Goal: Task Accomplishment & Management: Manage account settings

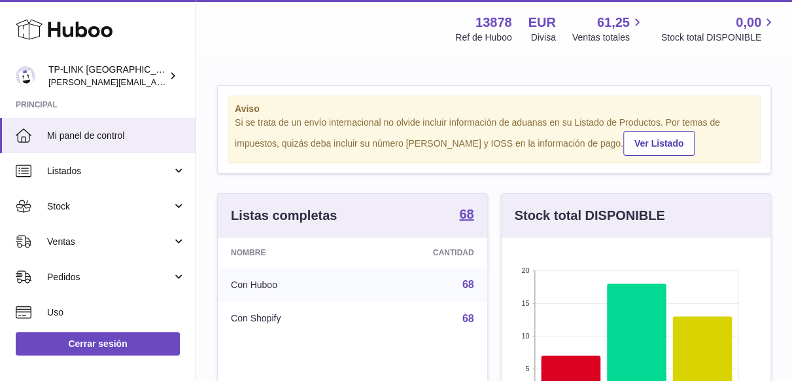
scroll to position [204, 270]
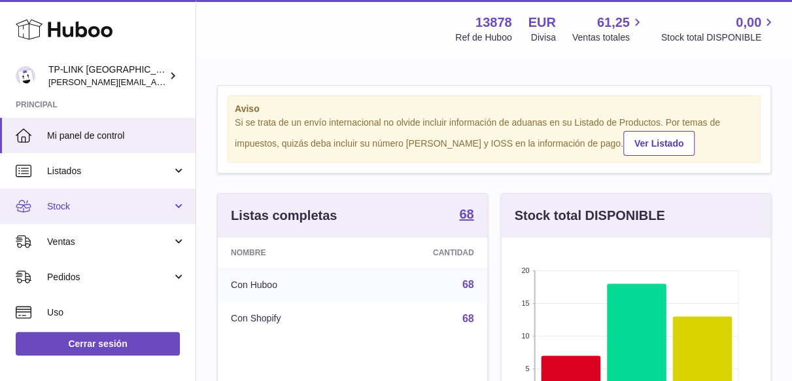
drag, startPoint x: 178, startPoint y: 203, endPoint x: 165, endPoint y: 211, distance: 14.9
click at [178, 203] on link "Stock" at bounding box center [98, 205] width 196 height 35
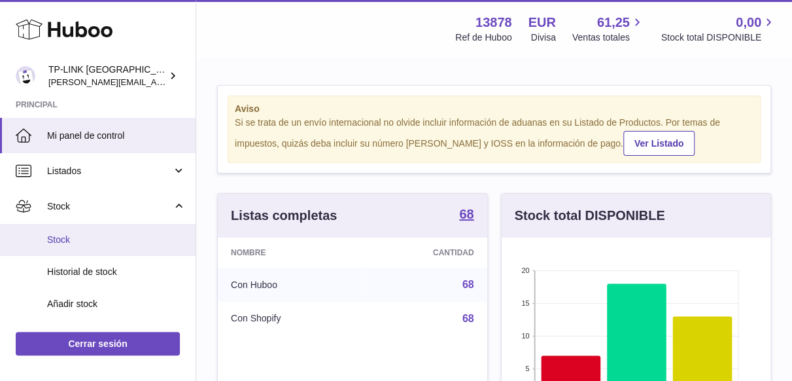
click at [76, 238] on span "Stock" at bounding box center [116, 240] width 139 height 12
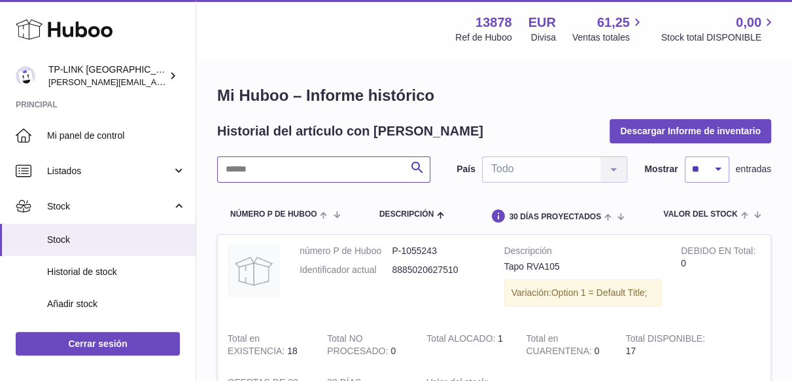
click at [357, 169] on input "text" at bounding box center [323, 169] width 213 height 26
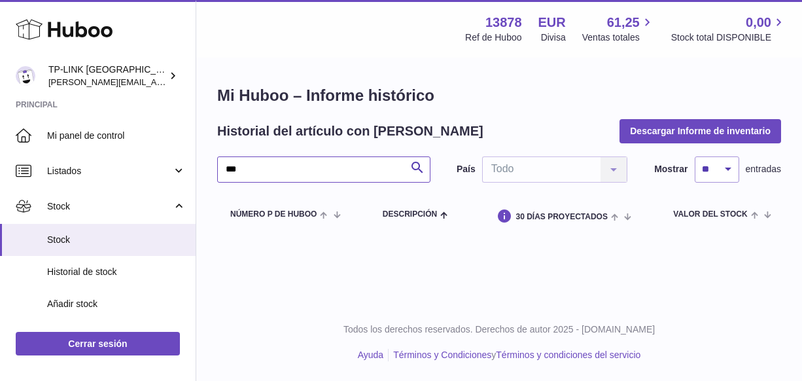
drag, startPoint x: 277, startPoint y: 168, endPoint x: 224, endPoint y: 158, distance: 54.5
click at [224, 158] on input "***" at bounding box center [323, 169] width 213 height 26
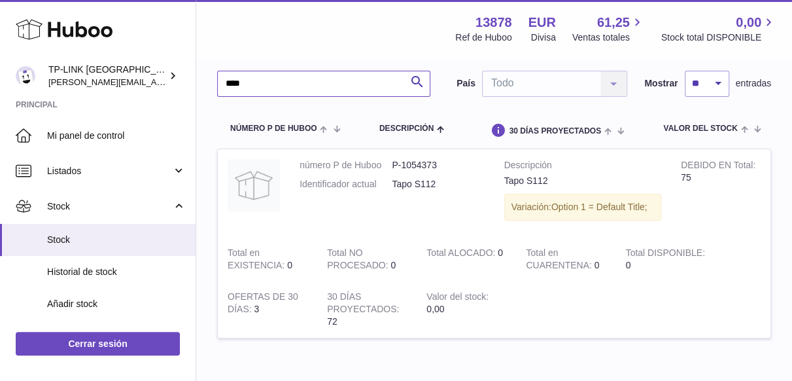
scroll to position [65, 0]
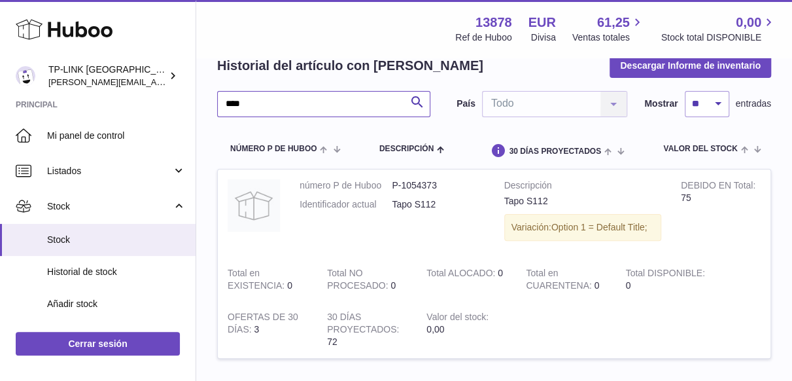
drag, startPoint x: 233, startPoint y: 104, endPoint x: 213, endPoint y: 111, distance: 20.7
click at [213, 104] on div "Mi Huboo – Informe histórico Historial del artículo con Huboo Descargar Informe…" at bounding box center [494, 196] width 596 height 407
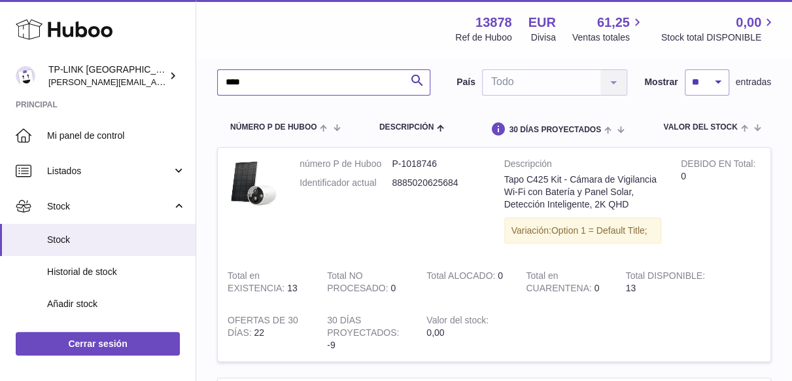
scroll to position [65, 0]
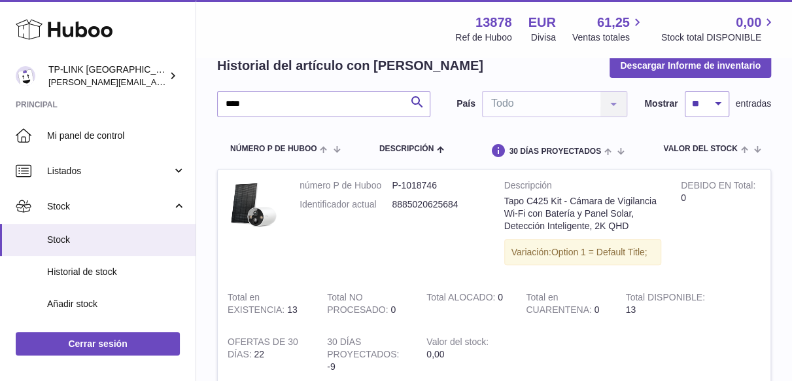
drag, startPoint x: 370, startPoint y: 23, endPoint x: 239, endPoint y: 26, distance: 130.9
click at [239, 26] on div "Menú Huboo 13878 Ref de Huboo EUR Divisa 61,25 Ventas totales 0,00 Stock total …" at bounding box center [494, 29] width 565 height 30
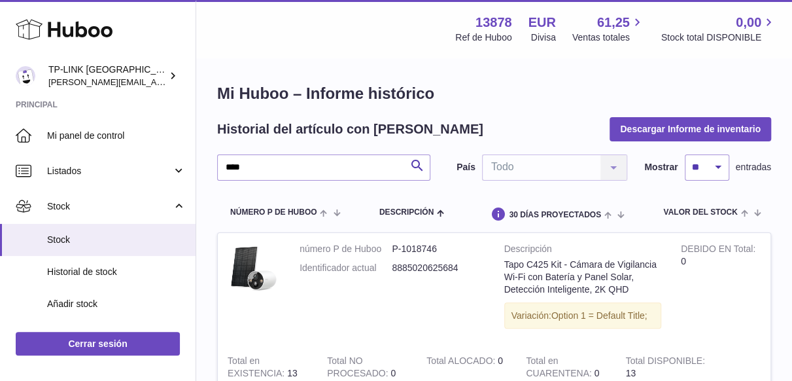
scroll to position [0, 0]
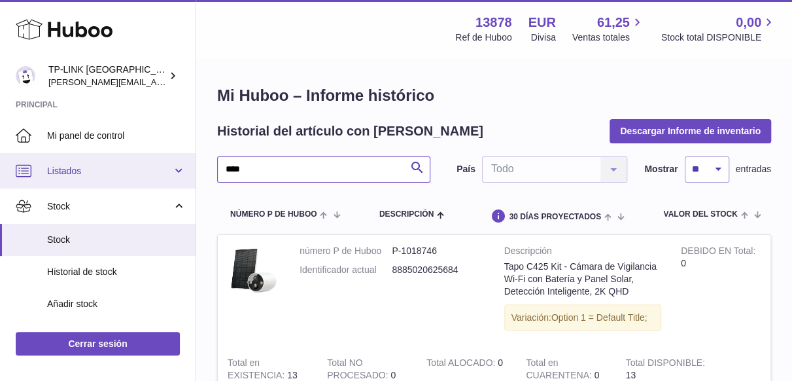
drag, startPoint x: 261, startPoint y: 169, endPoint x: 186, endPoint y: 168, distance: 75.3
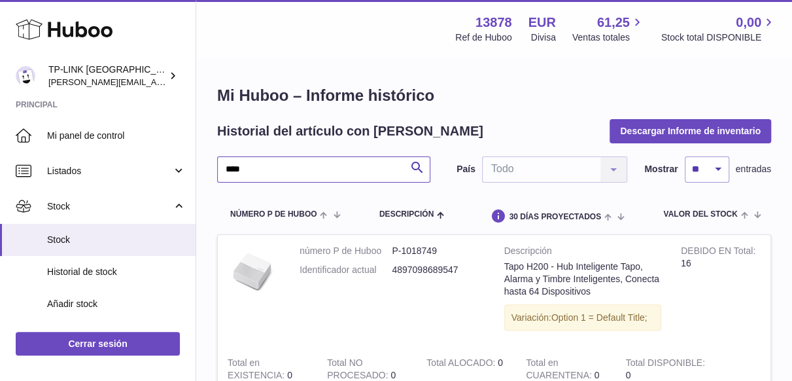
type input "****"
